Goal: Transaction & Acquisition: Purchase product/service

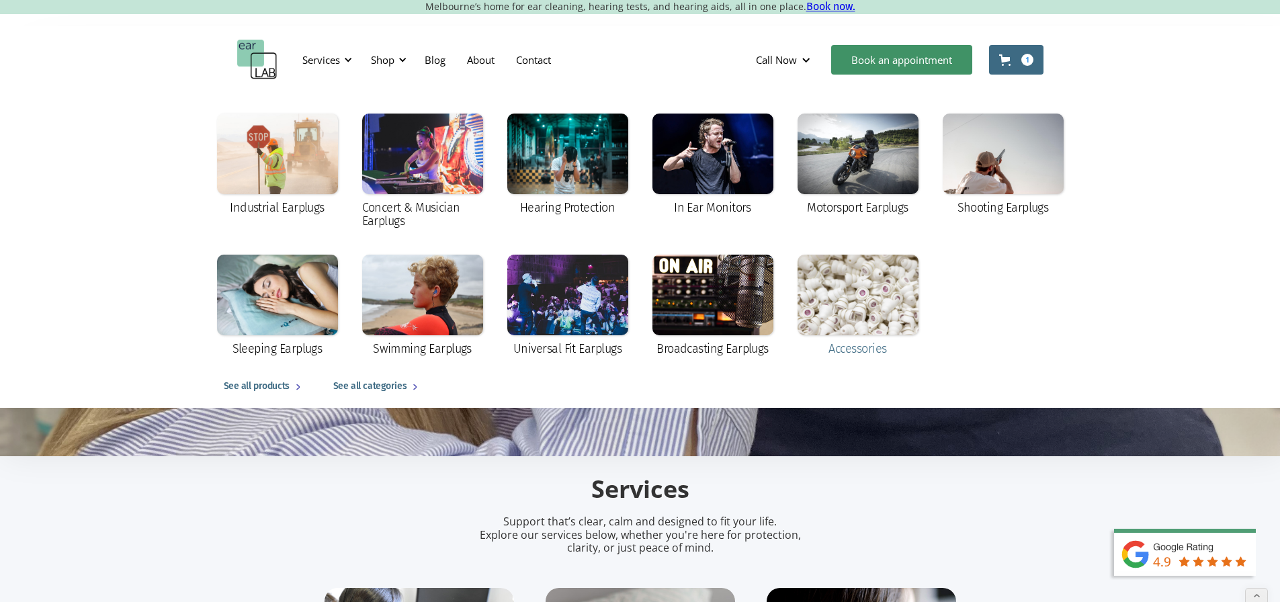
click at [851, 304] on div at bounding box center [858, 295] width 121 height 81
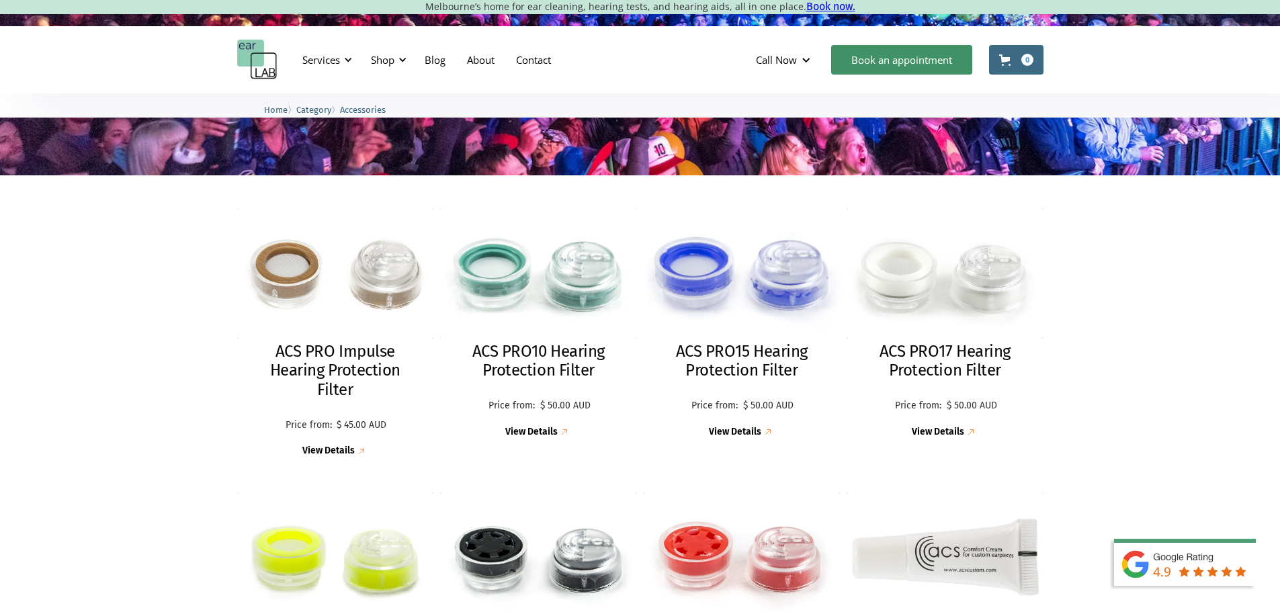
scroll to position [269, 0]
click at [884, 288] on img at bounding box center [945, 273] width 212 height 140
